Goal: Find specific page/section: Find specific page/section

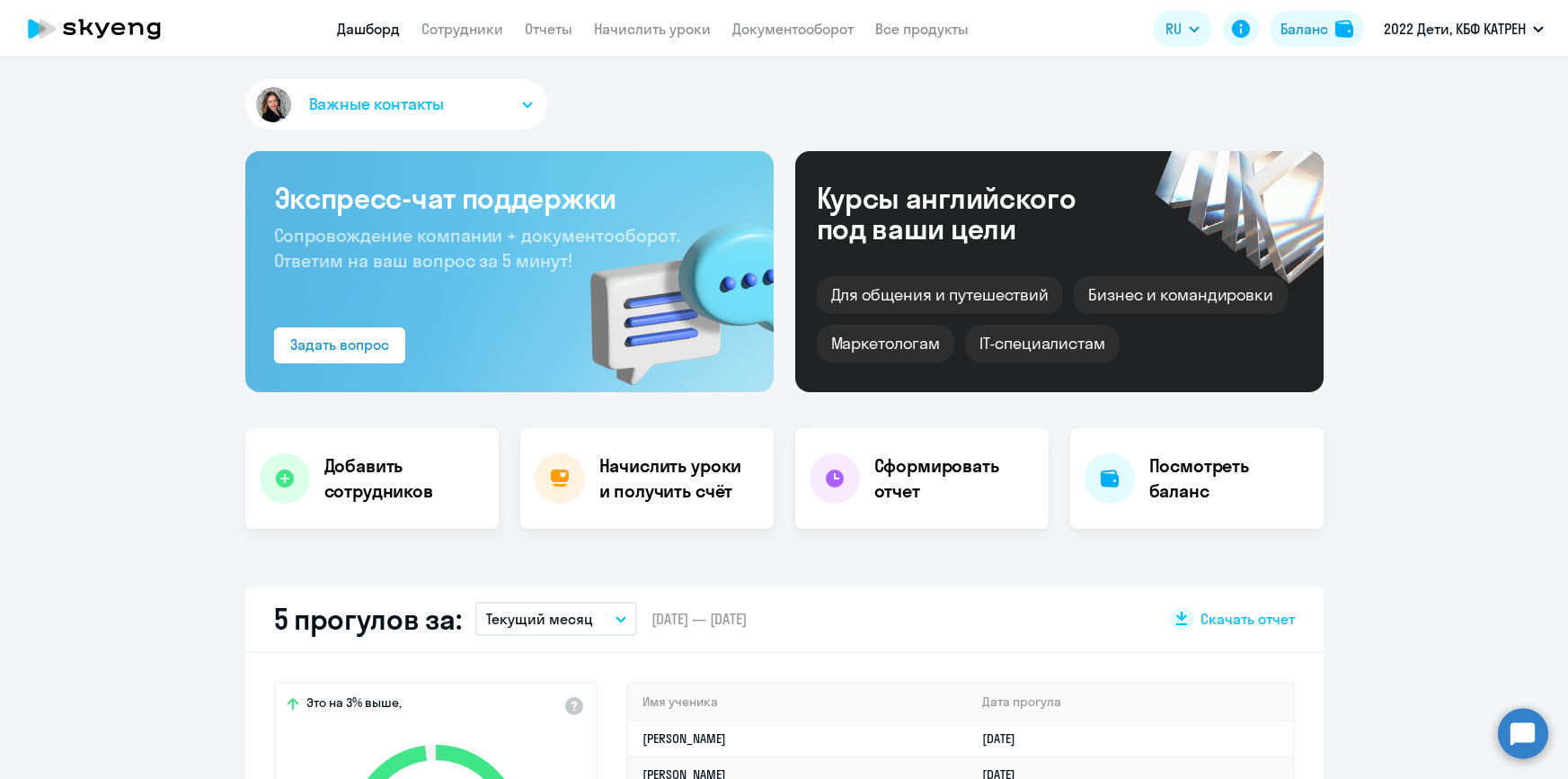
select select "30"
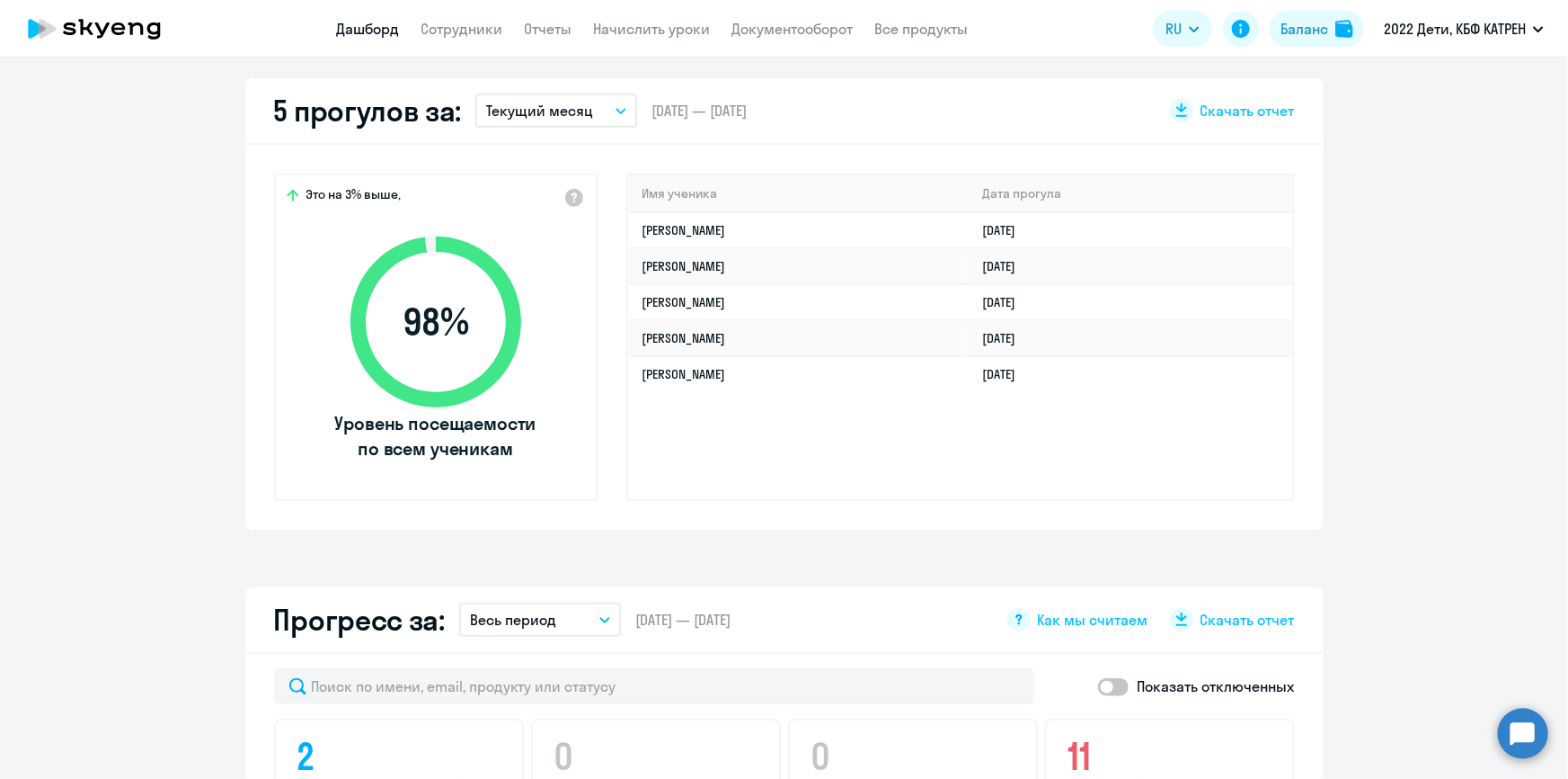
click at [1527, 724] on circle at bounding box center [1523, 733] width 50 height 50
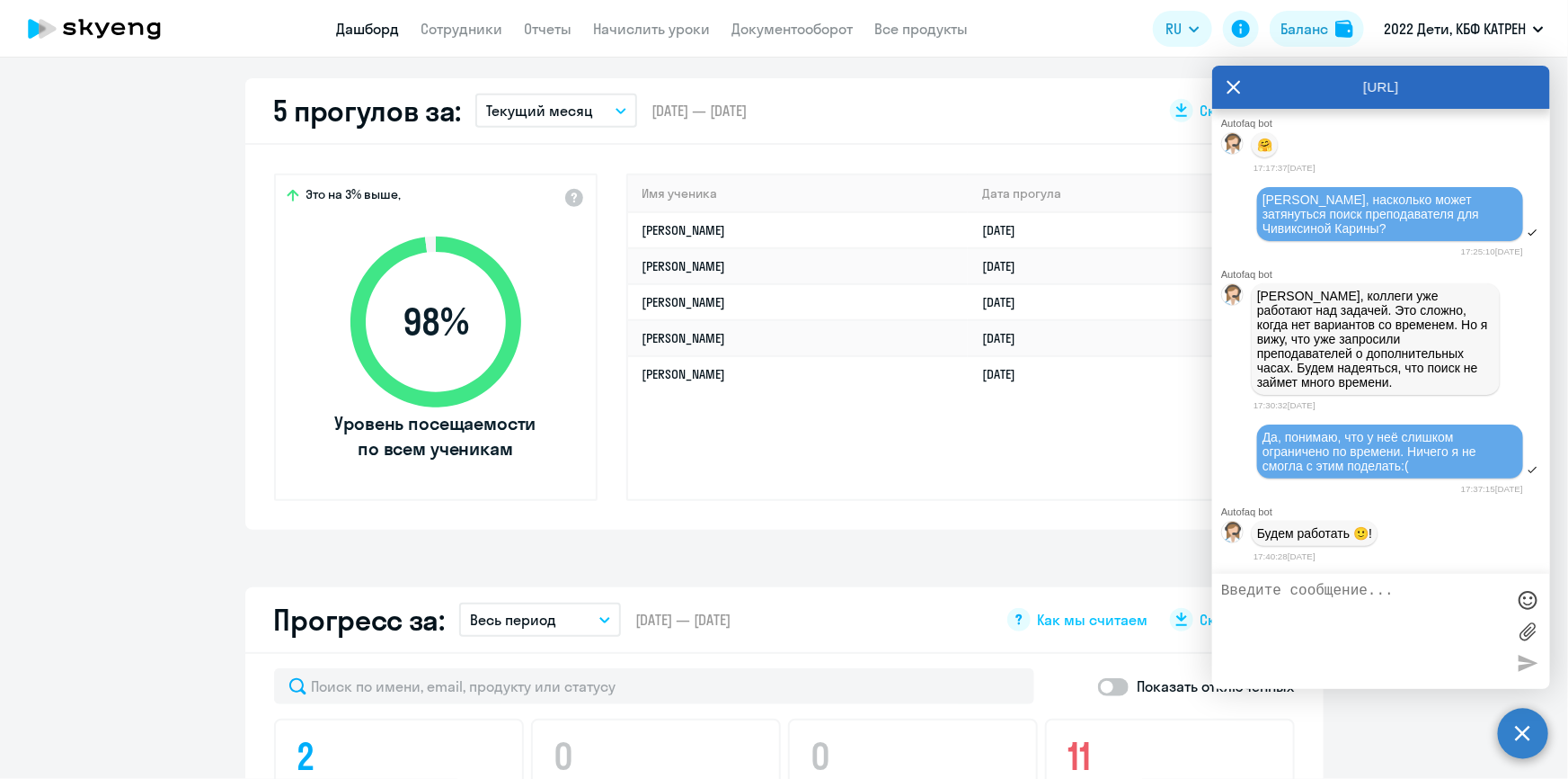
scroll to position [0, 0]
click at [363, 26] on link "Дашборд" at bounding box center [369, 29] width 63 height 18
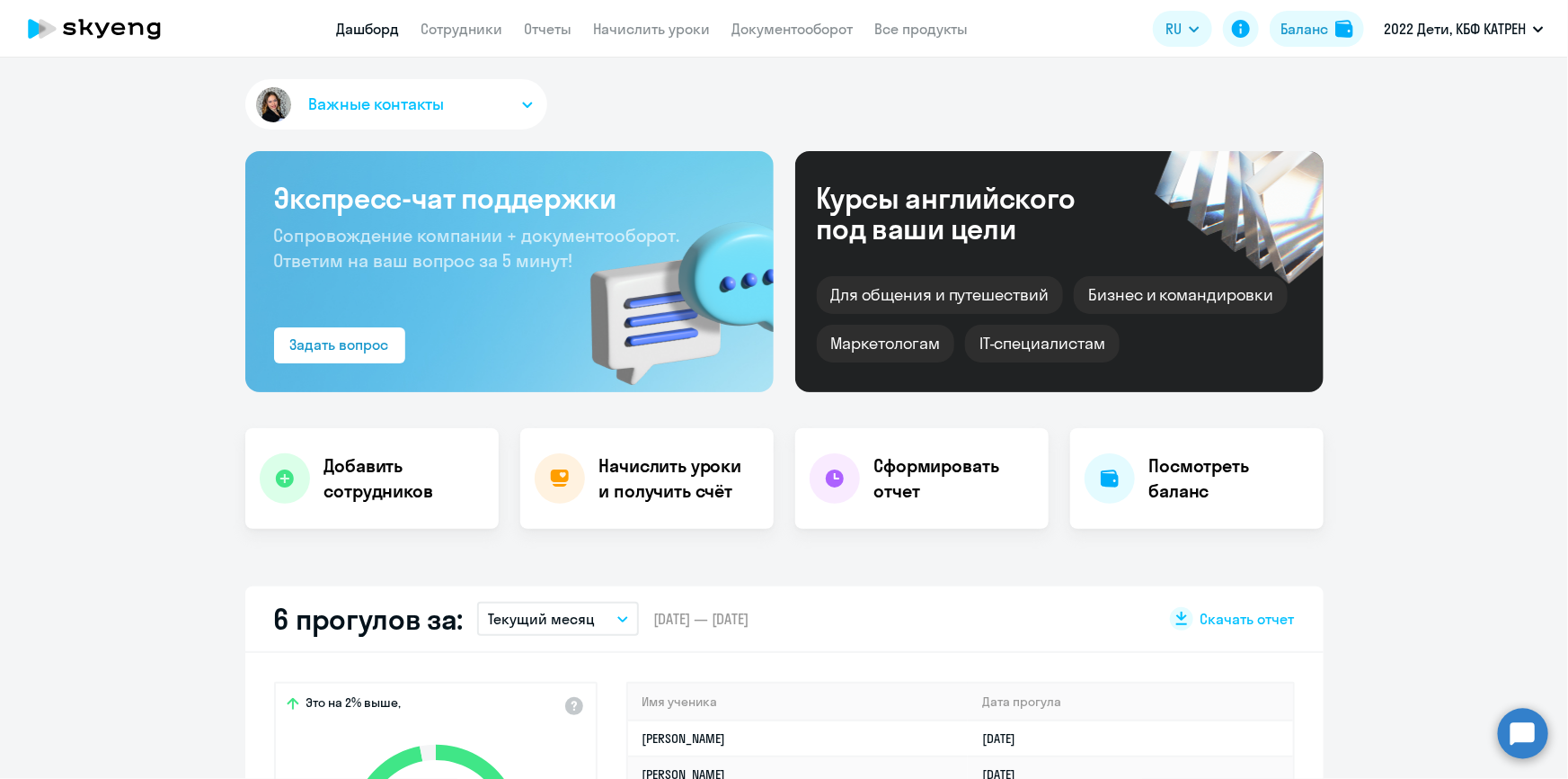
scroll to position [409, 0]
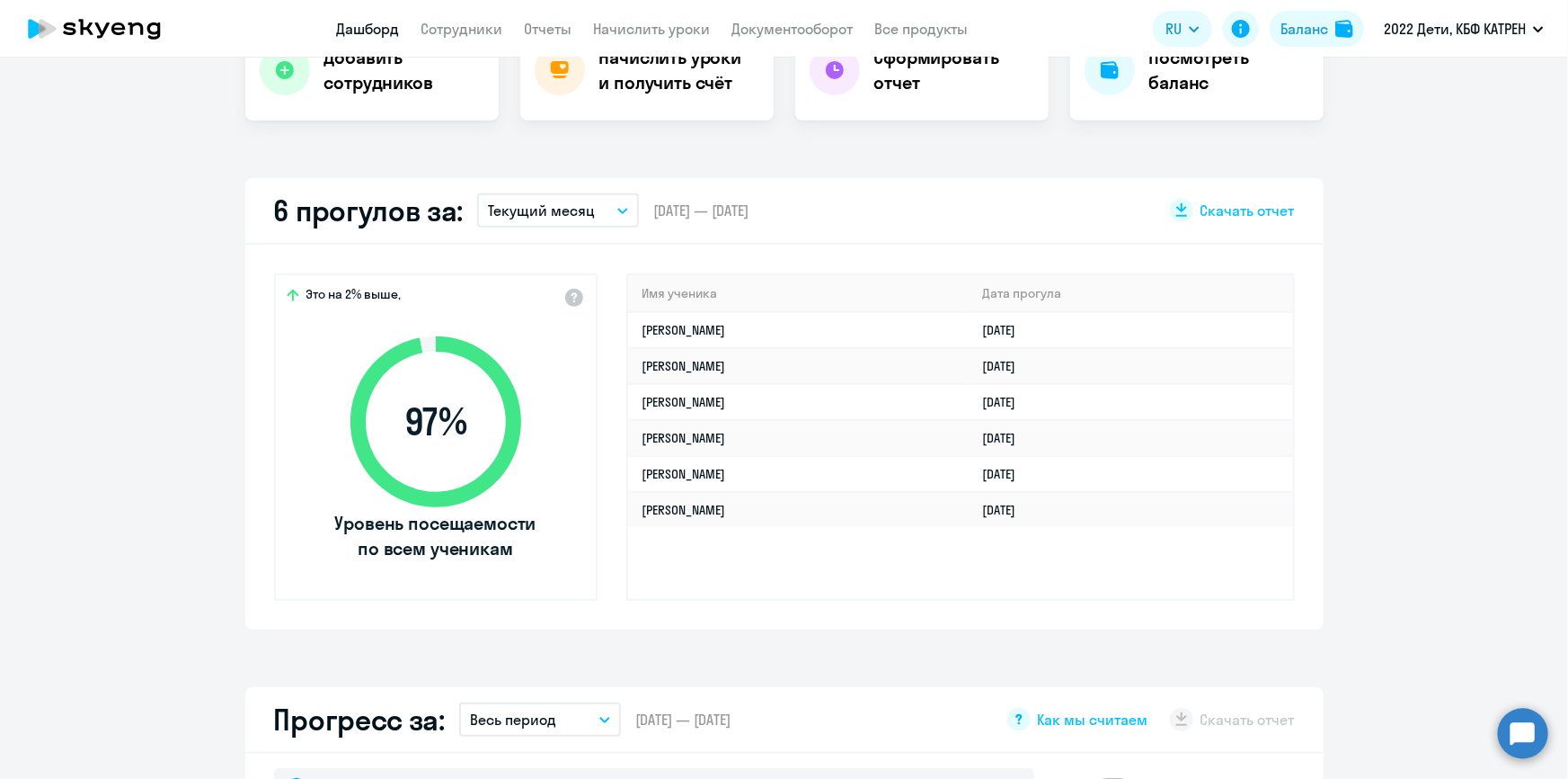
select select "30"
